Goal: Communication & Community: Answer question/provide support

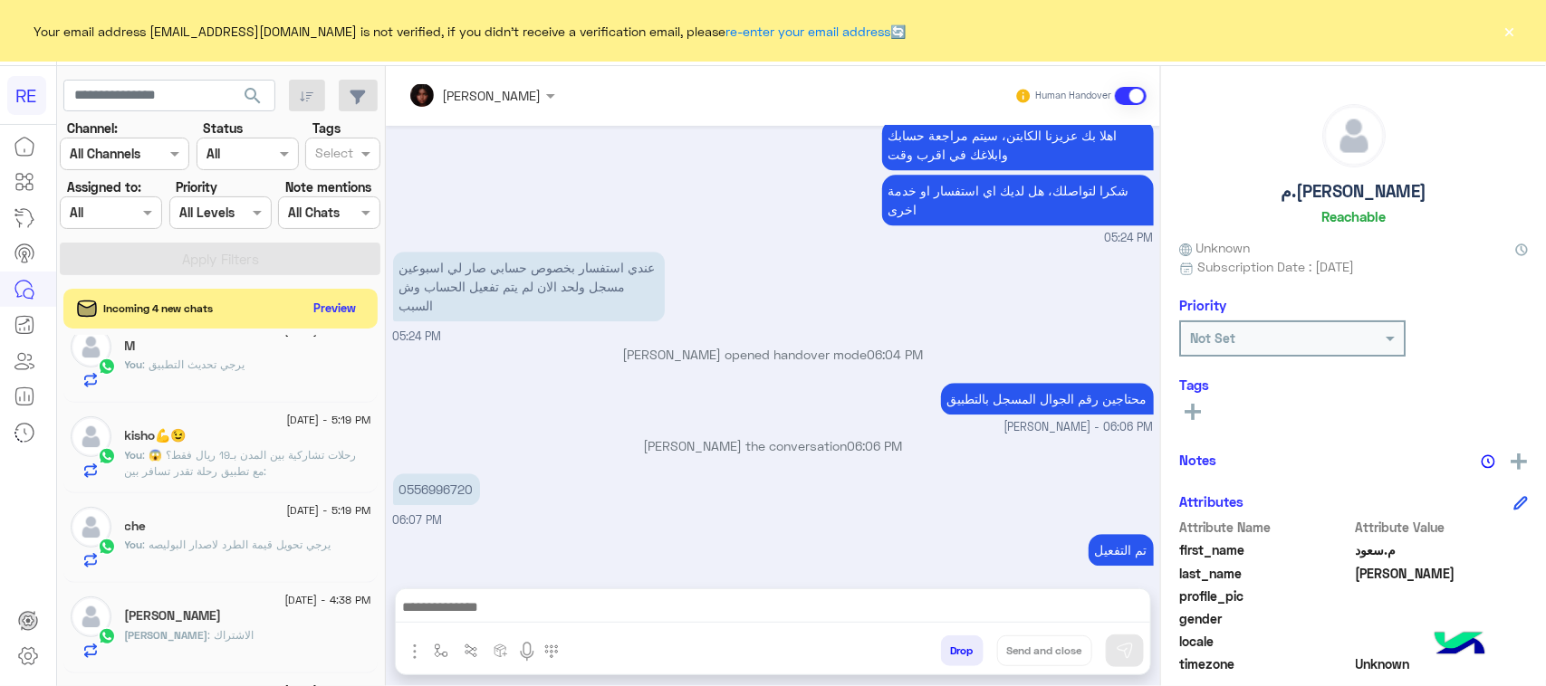
scroll to position [340, 0]
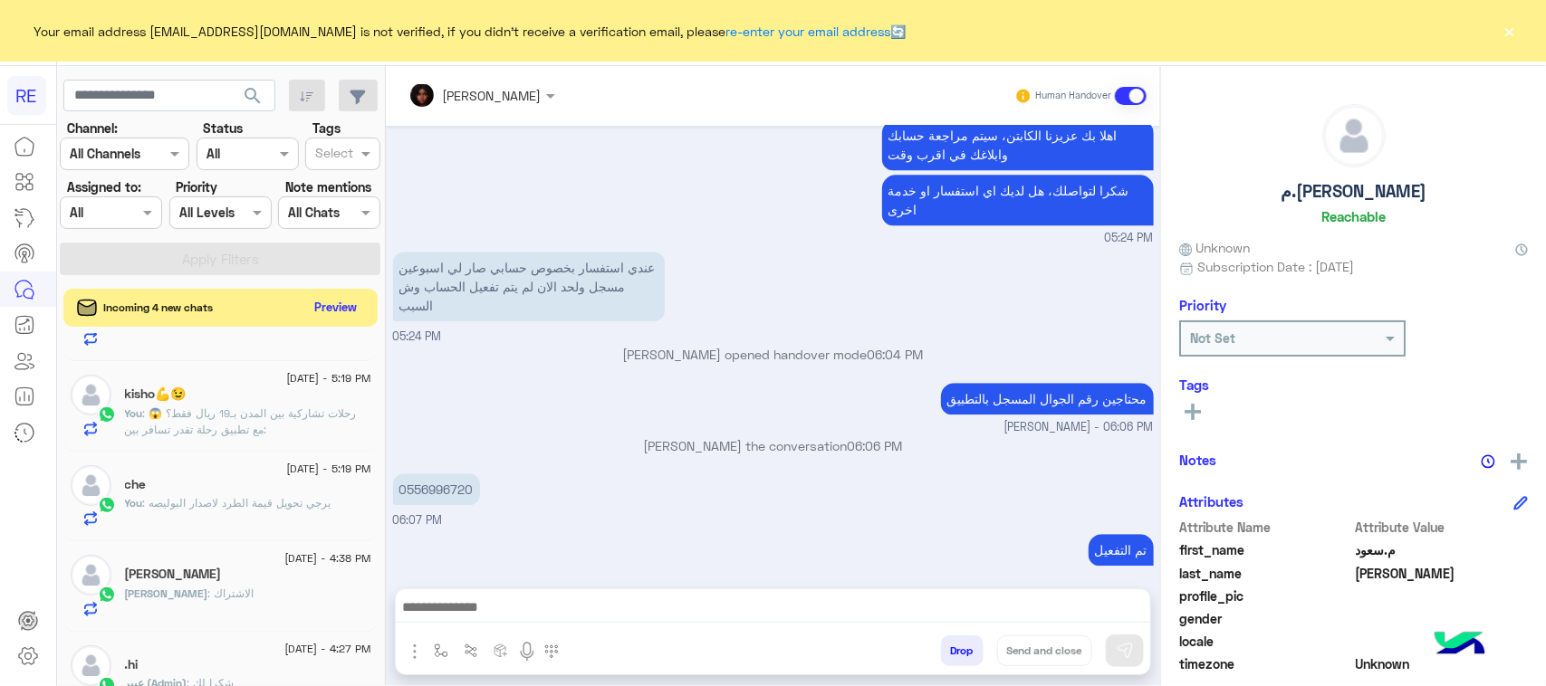
click at [354, 320] on button "Preview" at bounding box center [336, 307] width 56 height 24
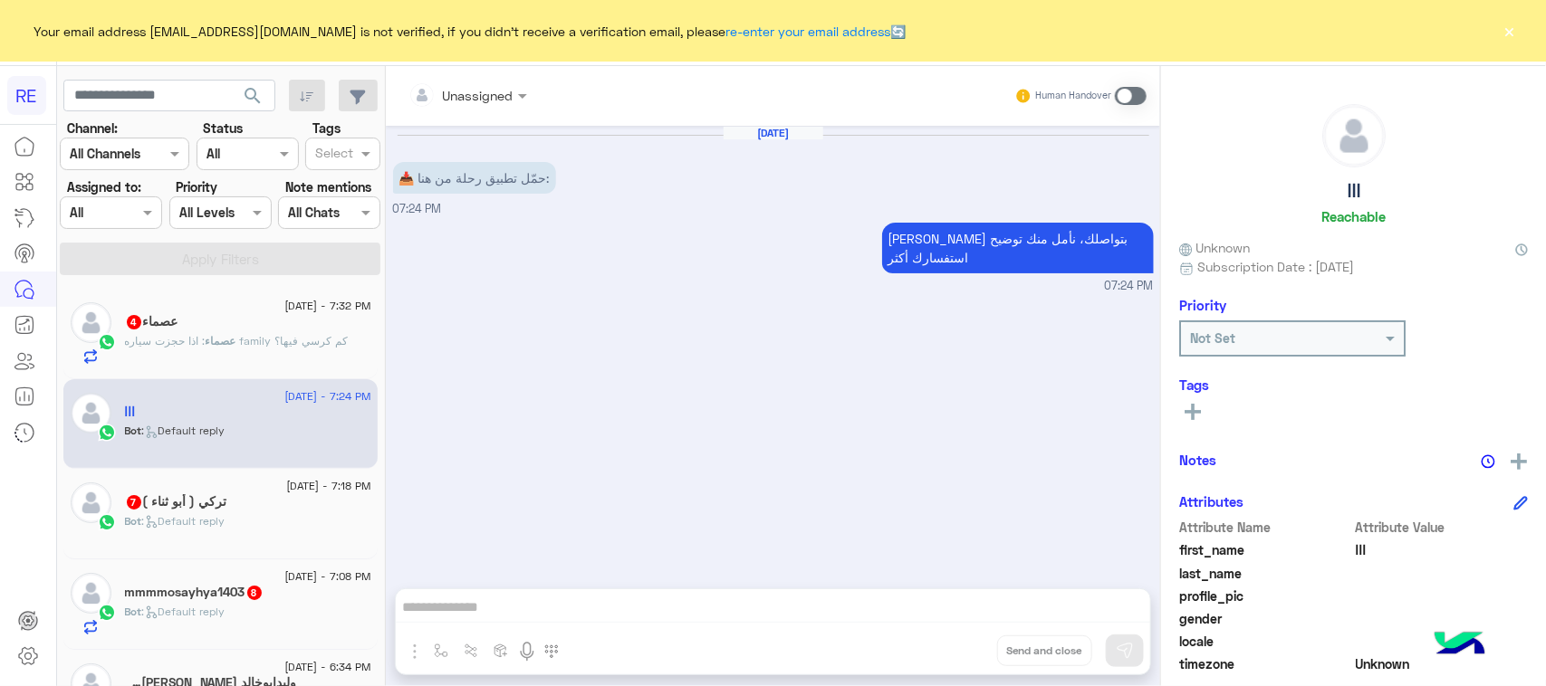
click at [237, 353] on div "عصماء : اذا حجزت سياره family كم كرسي فيها؟" at bounding box center [248, 349] width 246 height 32
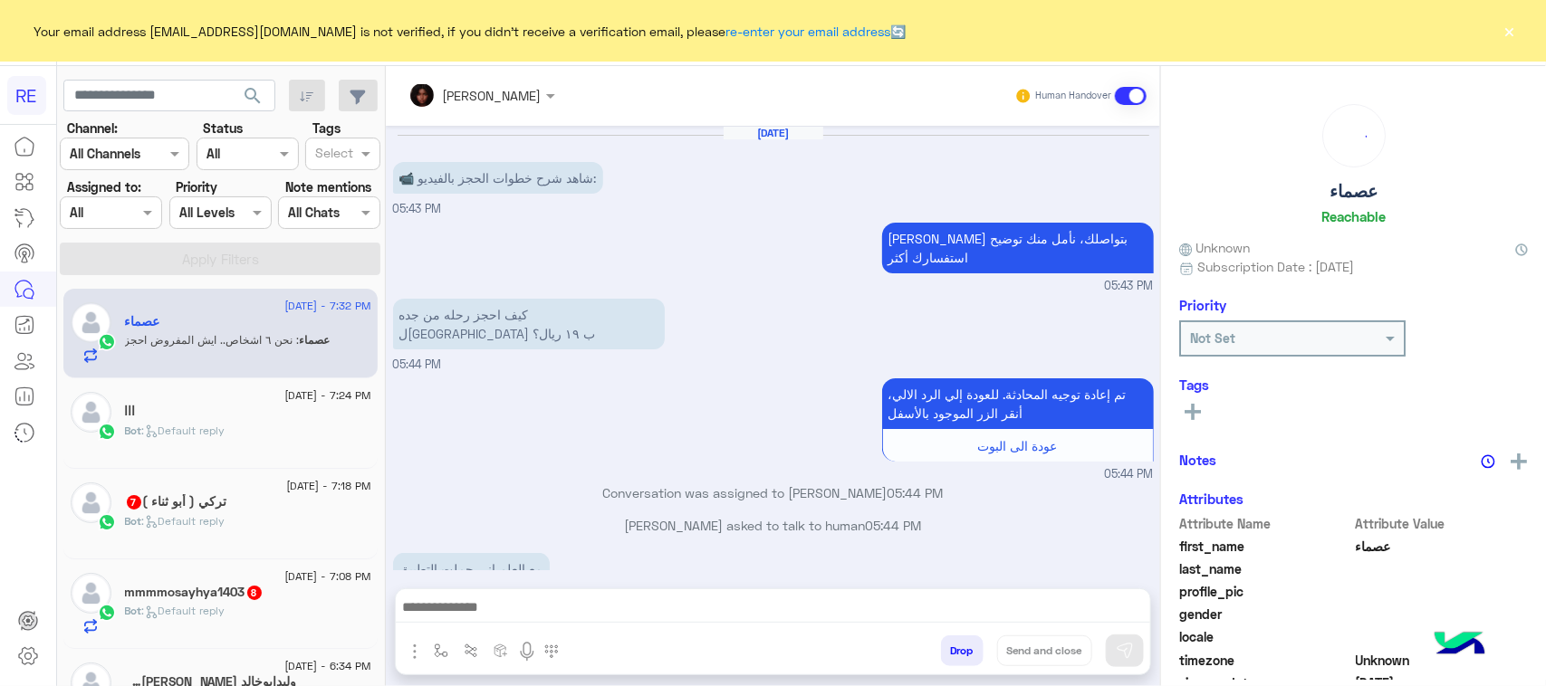
scroll to position [870, 0]
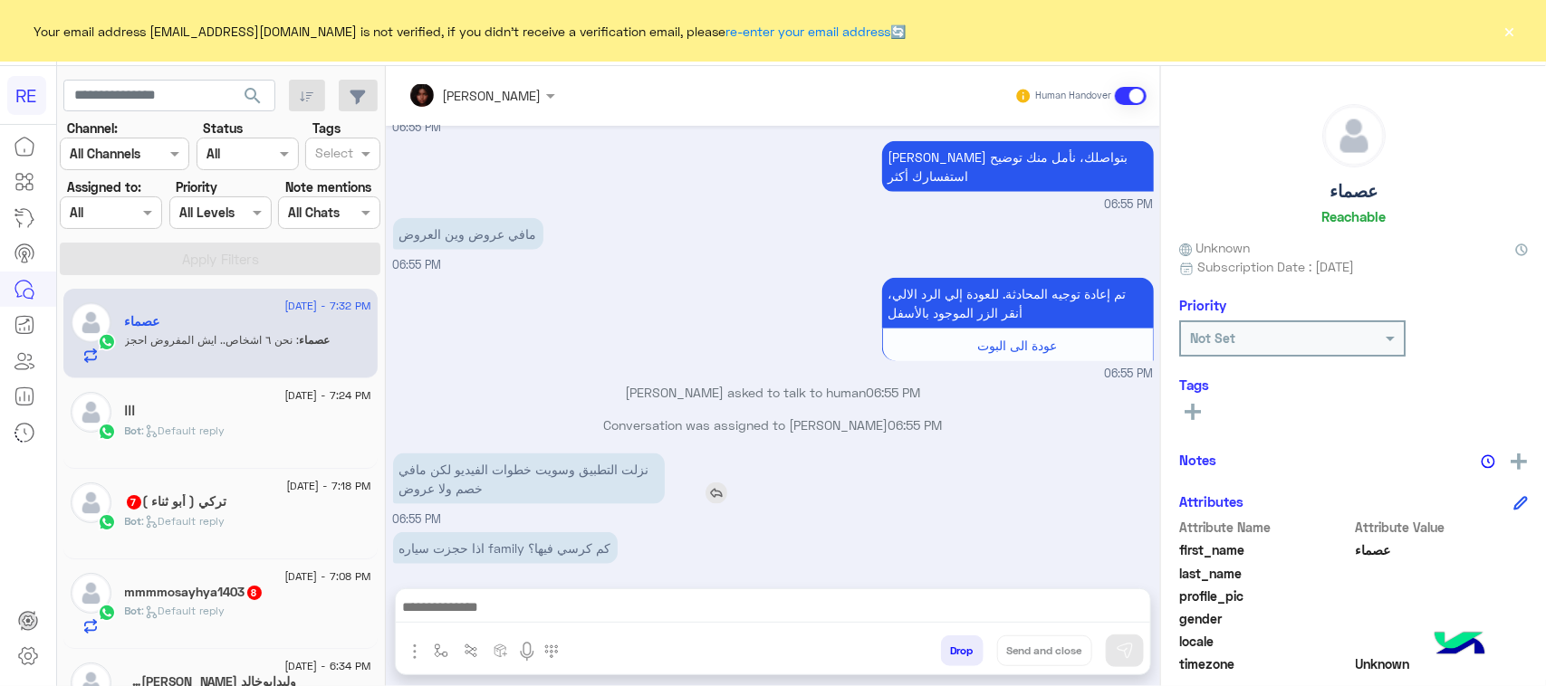
click at [580, 454] on p "نزلت التطبيق وسويت خطوات الفيديو لكن مافي خصم ولا عروض" at bounding box center [529, 479] width 272 height 51
click at [578, 532] on p "اذا حجزت سياره family كم كرسي فيها؟" at bounding box center [505, 548] width 225 height 32
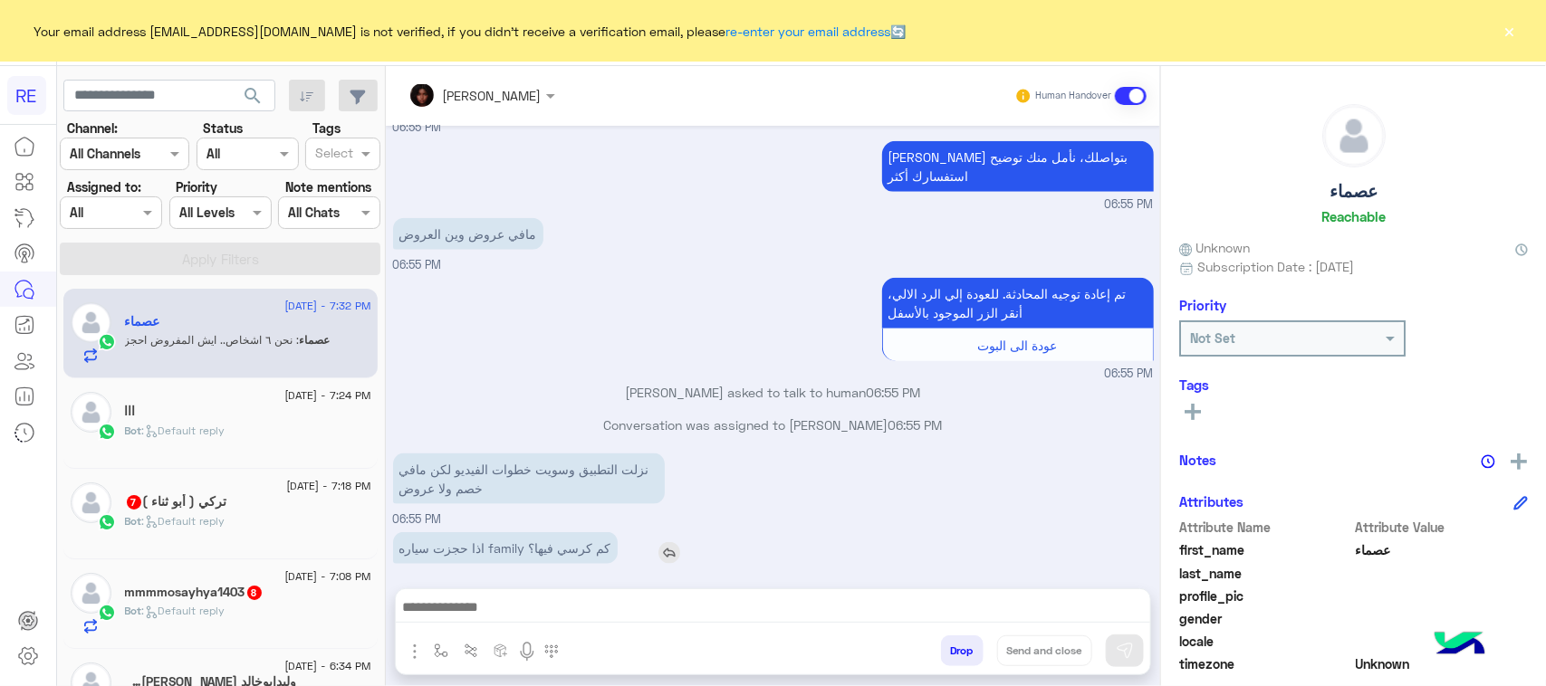
click at [578, 532] on p "اذا حجزت سياره family كم كرسي فيها؟" at bounding box center [505, 548] width 225 height 32
click at [523, 593] on p "نحن ٦ اشخاص.. ايش المفروض احجز" at bounding box center [496, 609] width 207 height 32
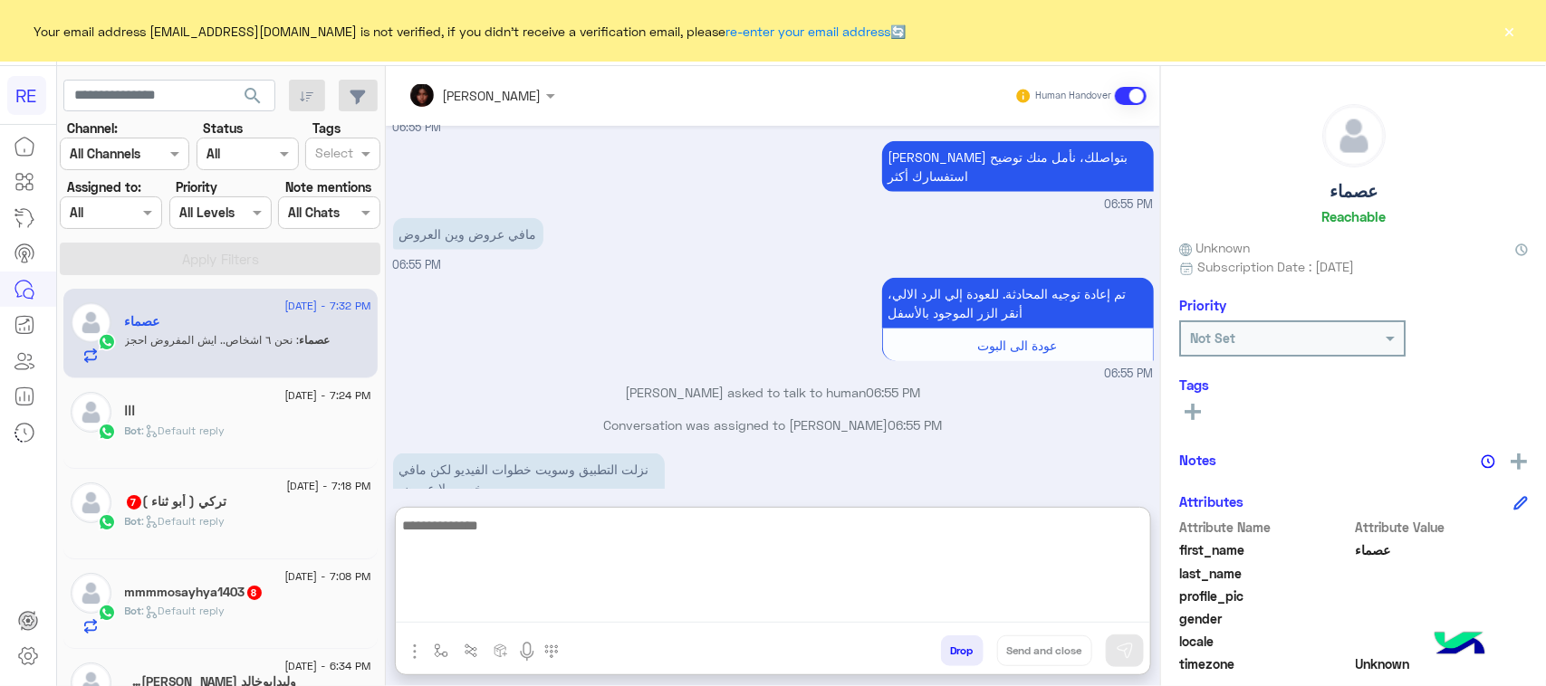
click at [537, 614] on textarea at bounding box center [773, 568] width 754 height 109
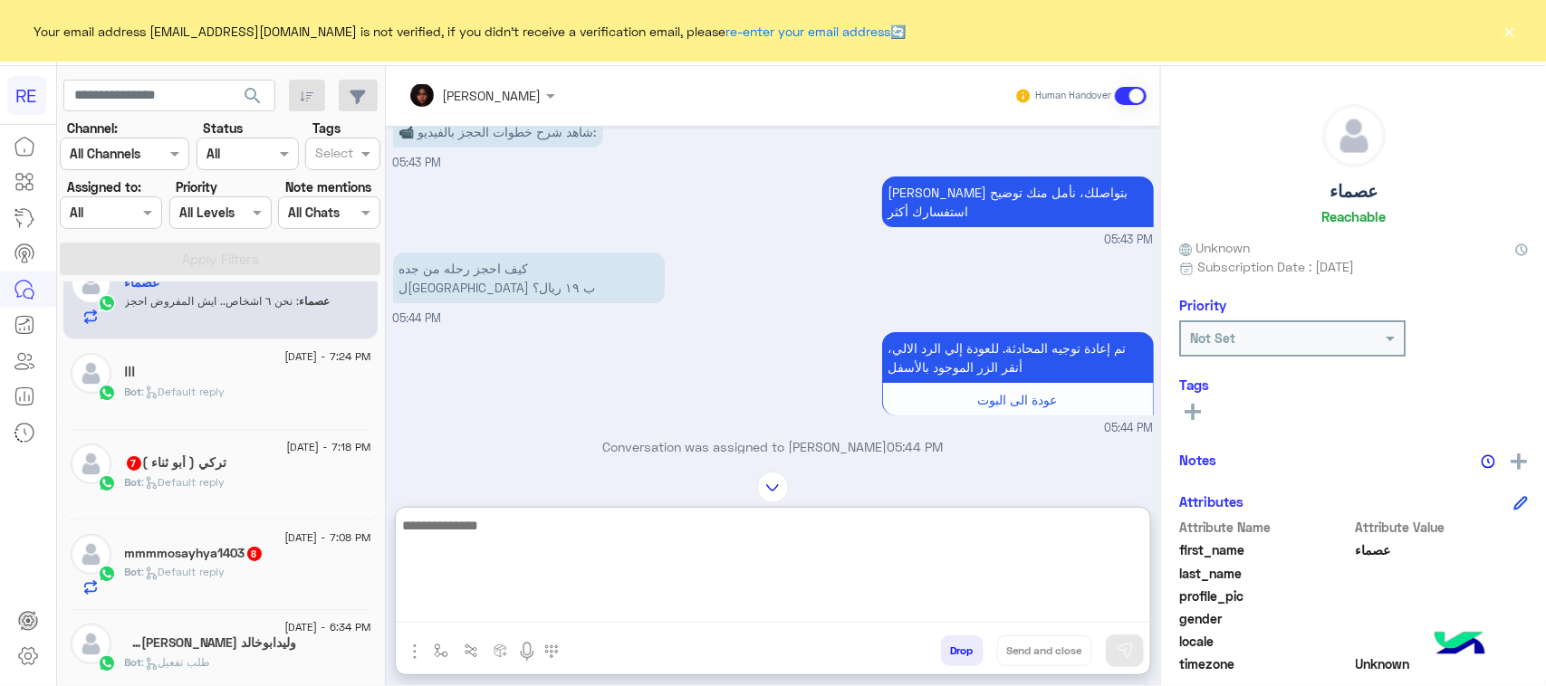
scroll to position [0, 0]
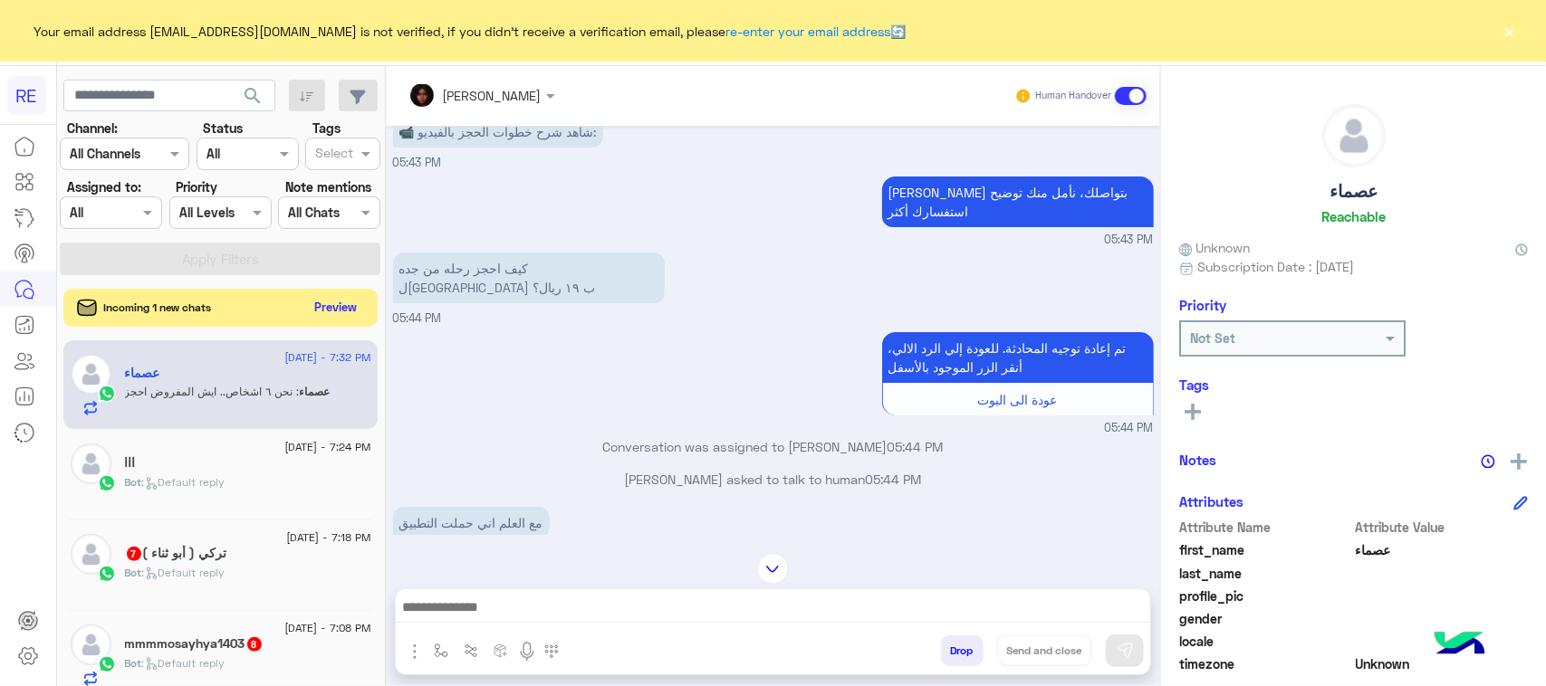
click at [338, 303] on button "Preview" at bounding box center [336, 307] width 56 height 24
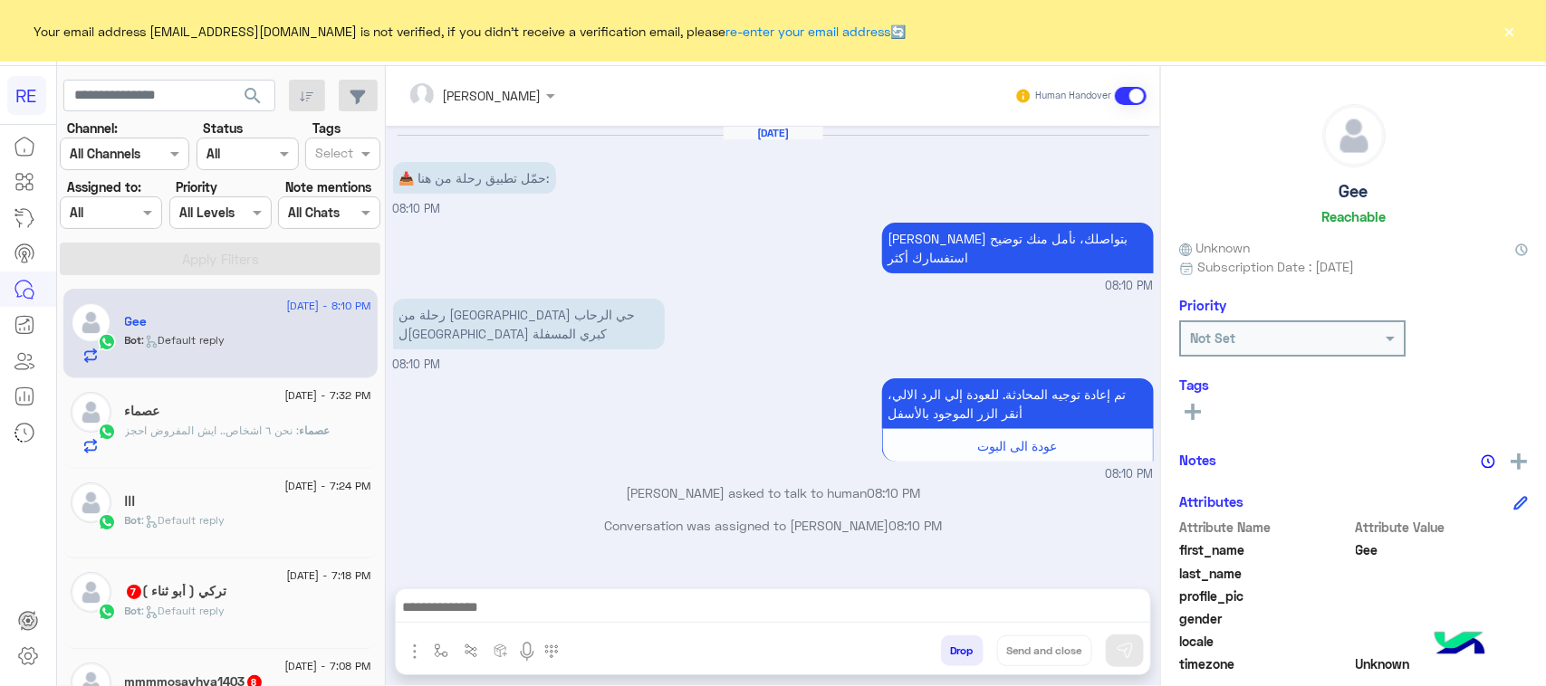
scroll to position [340, 0]
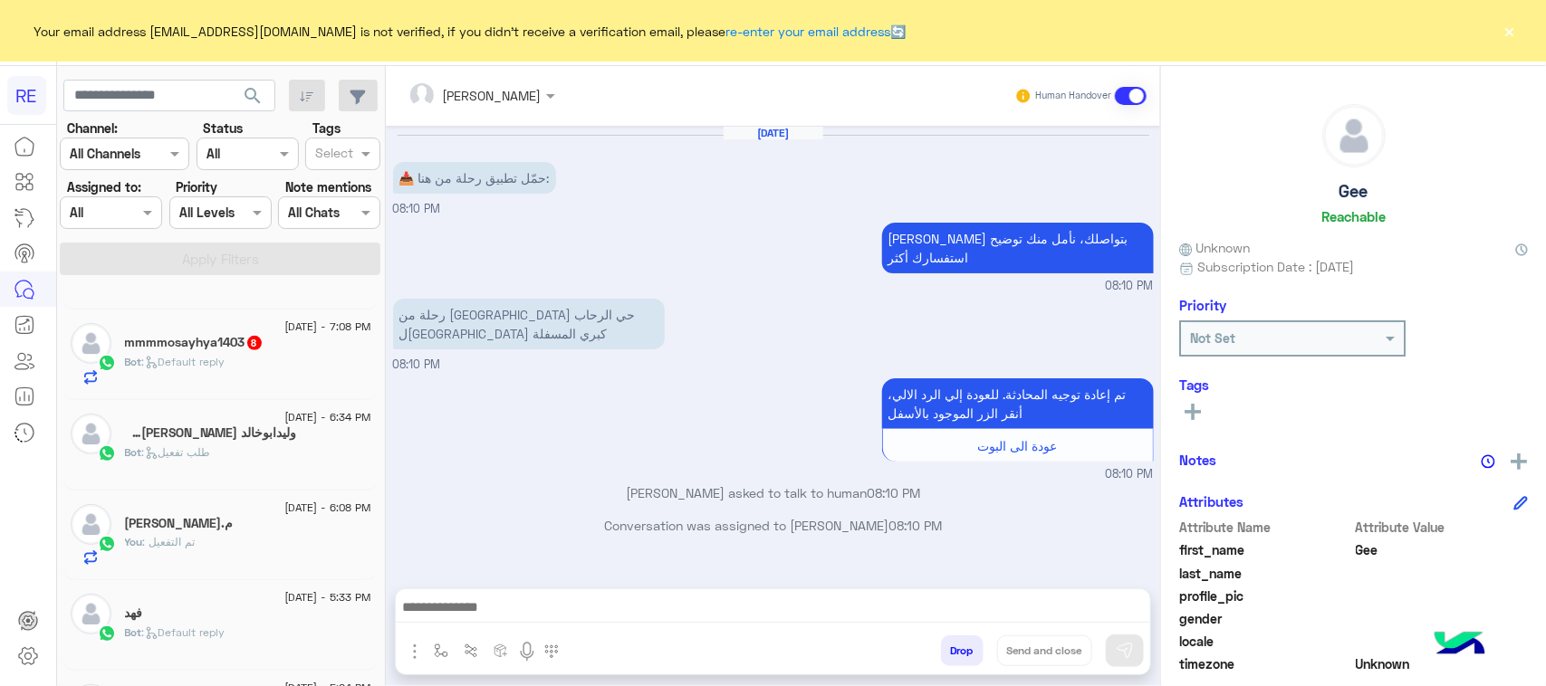
click at [233, 376] on div "Bot : Default reply" at bounding box center [248, 370] width 246 height 32
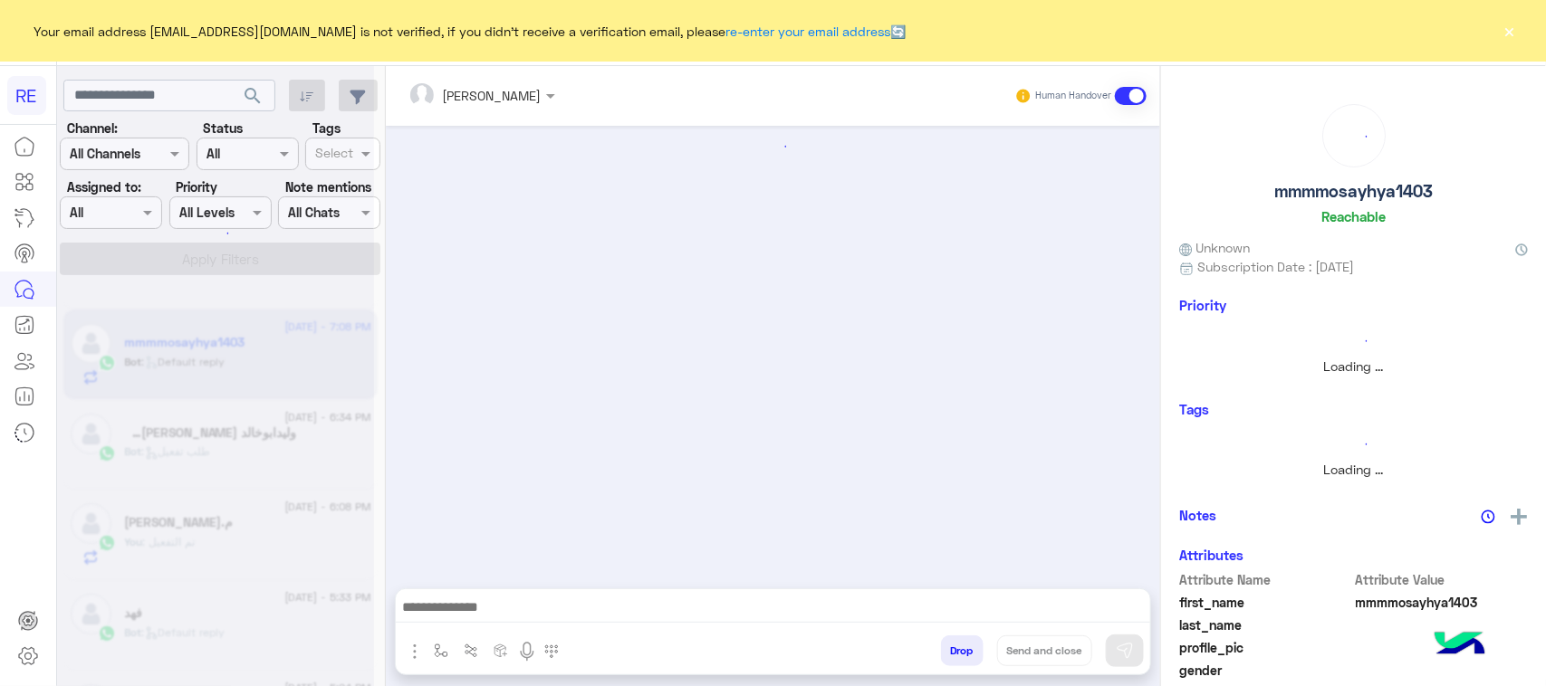
scroll to position [1782, 0]
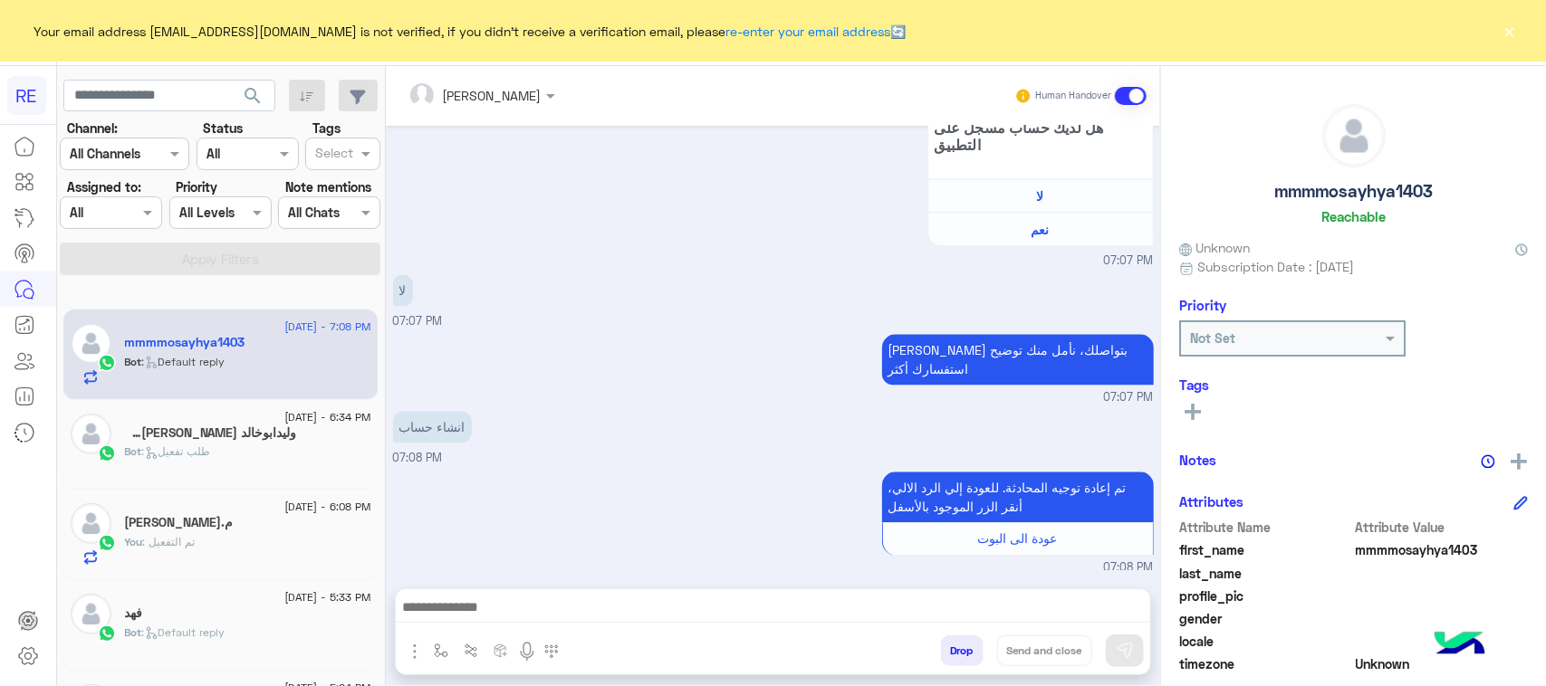
click at [245, 465] on div "Bot : طلب تفعيل" at bounding box center [248, 460] width 246 height 32
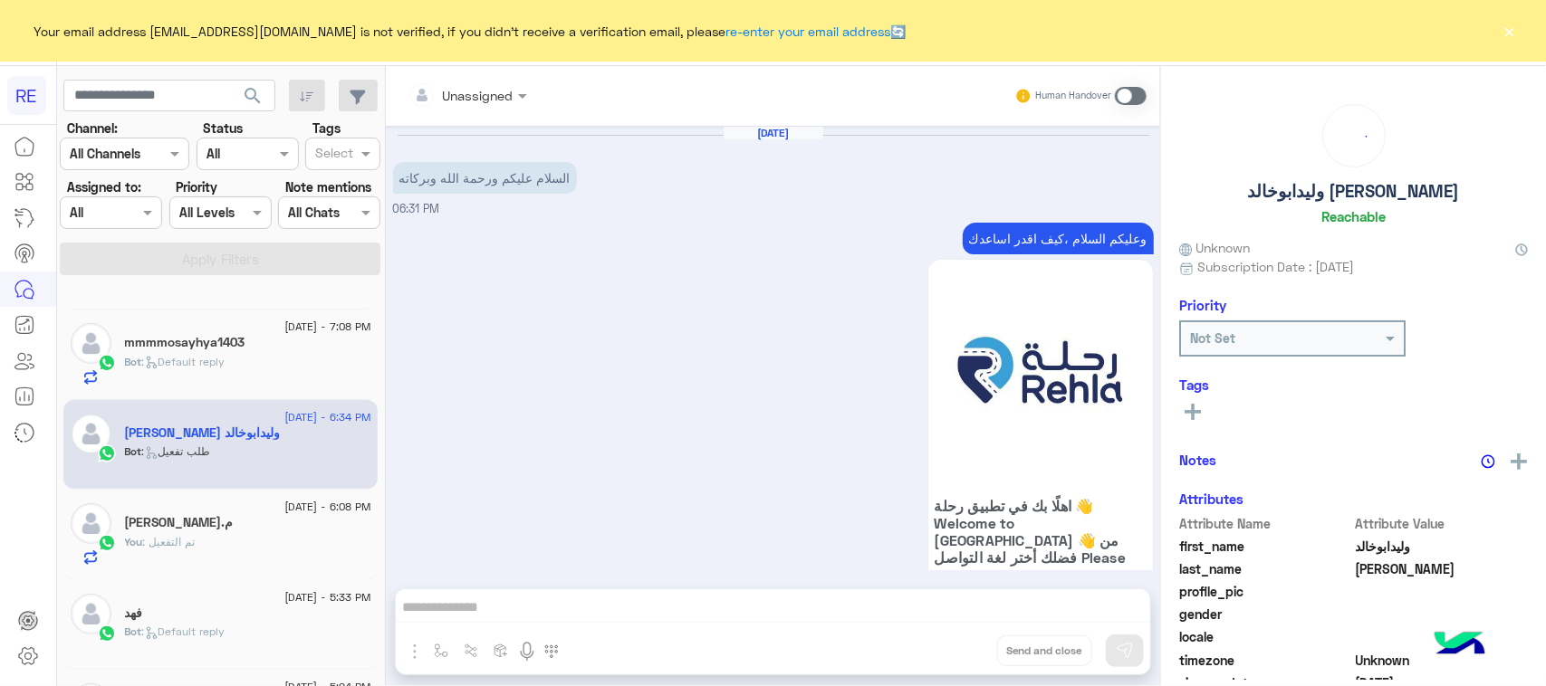
scroll to position [1776, 0]
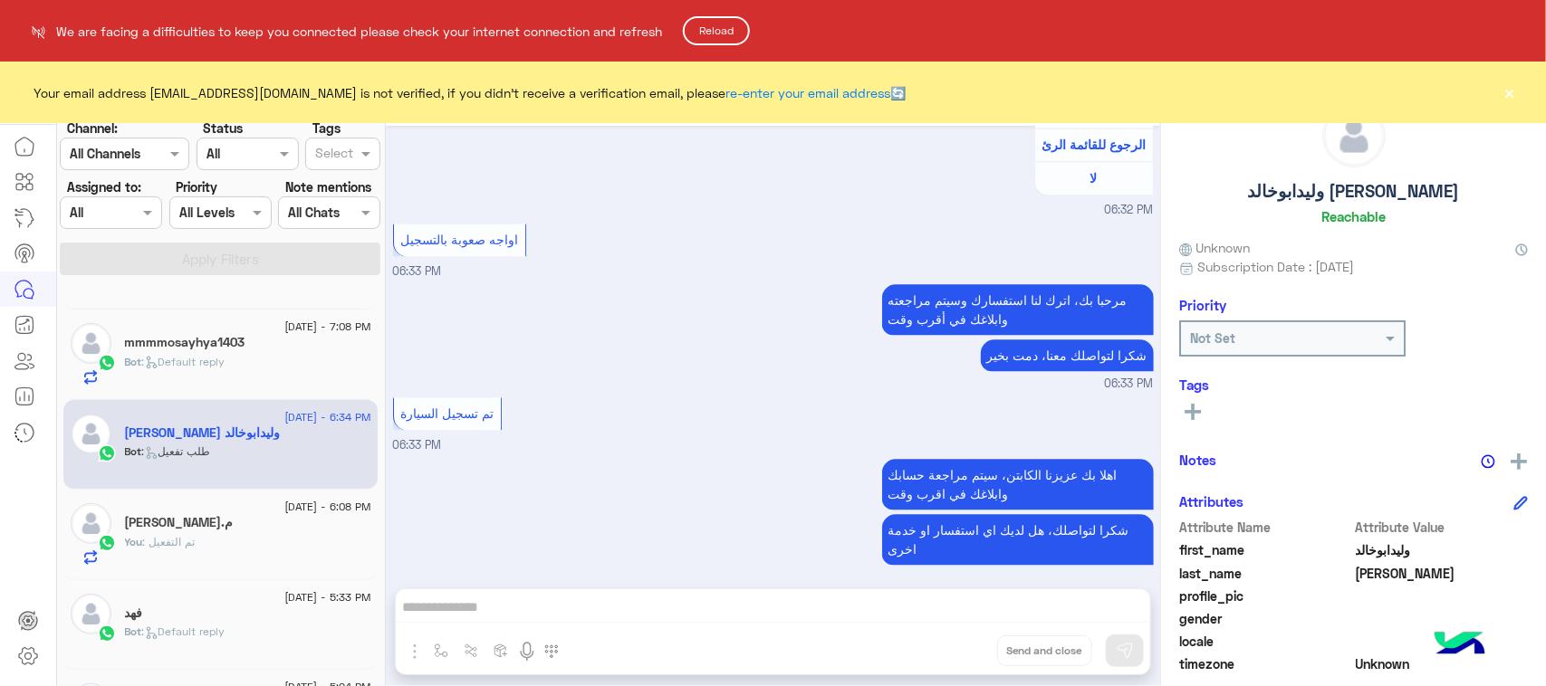
click at [714, 24] on button "Reload" at bounding box center [716, 30] width 67 height 29
